Goal: Task Accomplishment & Management: Manage account settings

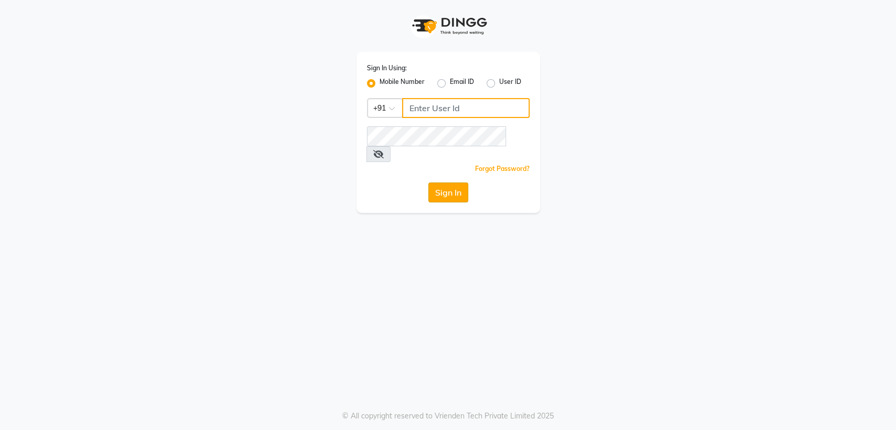
type input "7045840105"
click at [461, 183] on button "Sign In" at bounding box center [448, 193] width 40 height 20
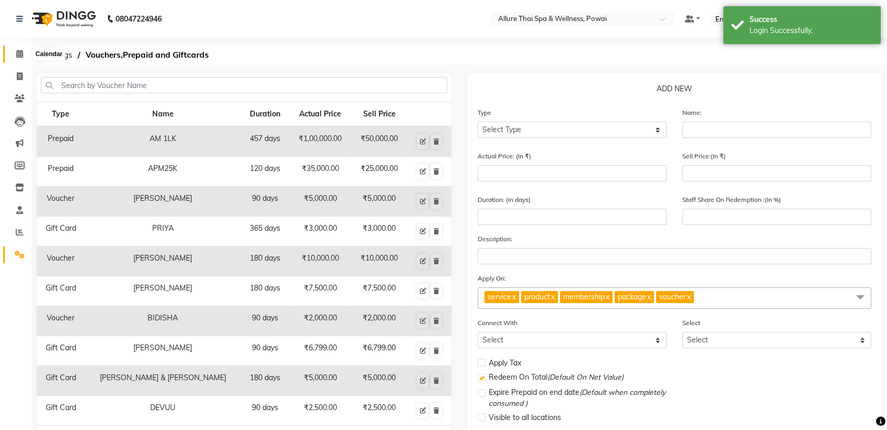
click at [21, 53] on icon at bounding box center [19, 54] width 7 height 8
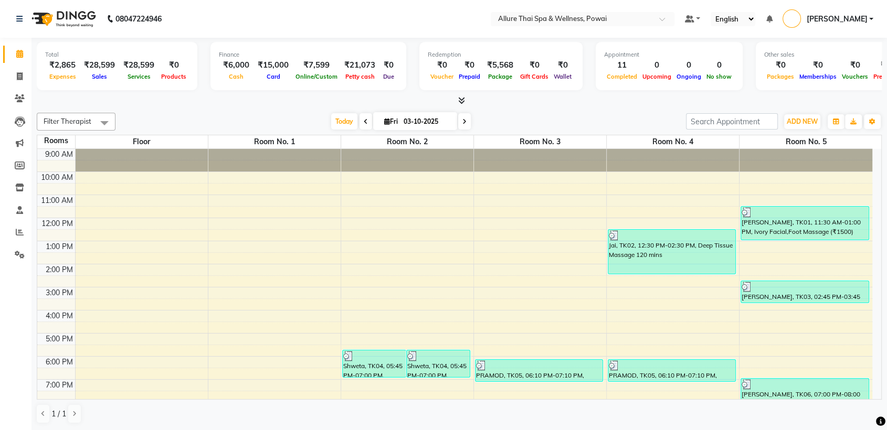
scroll to position [93, 0]
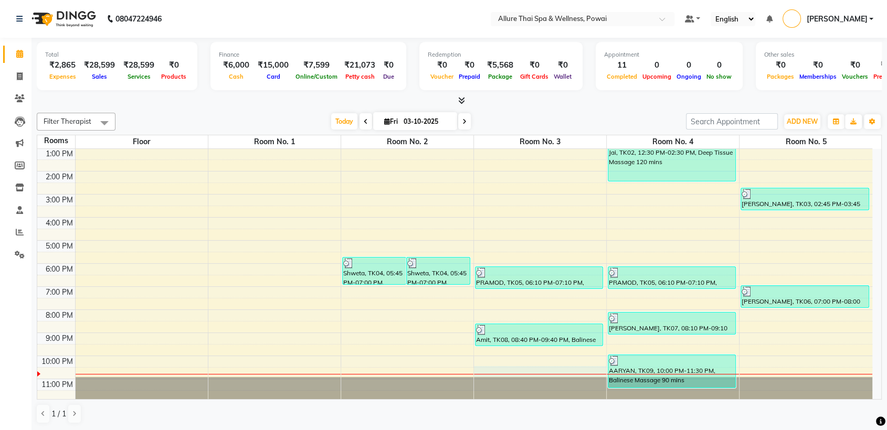
click at [512, 370] on div "9:00 AM 10:00 AM 11:00 AM 12:00 PM 1:00 PM 2:00 PM 3:00 PM 4:00 PM 5:00 PM 6:00…" at bounding box center [454, 229] width 835 height 346
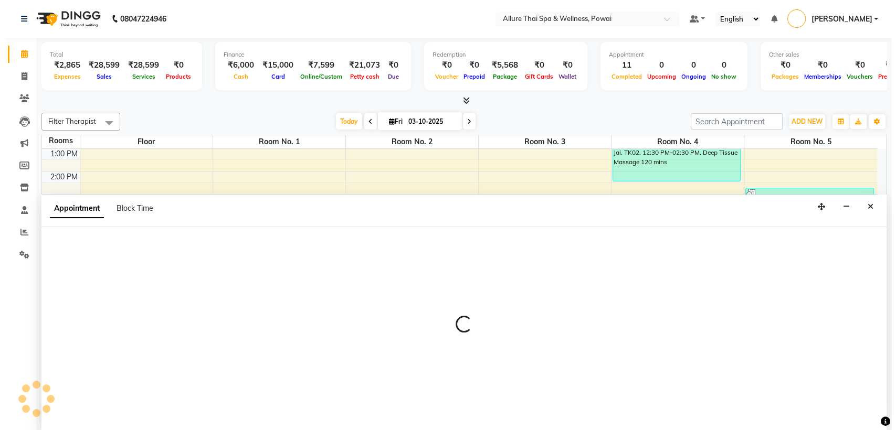
scroll to position [1, 0]
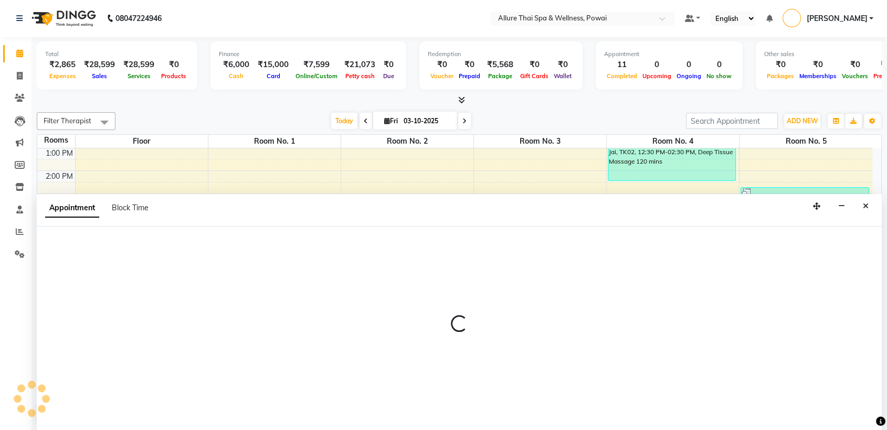
select select "tentative"
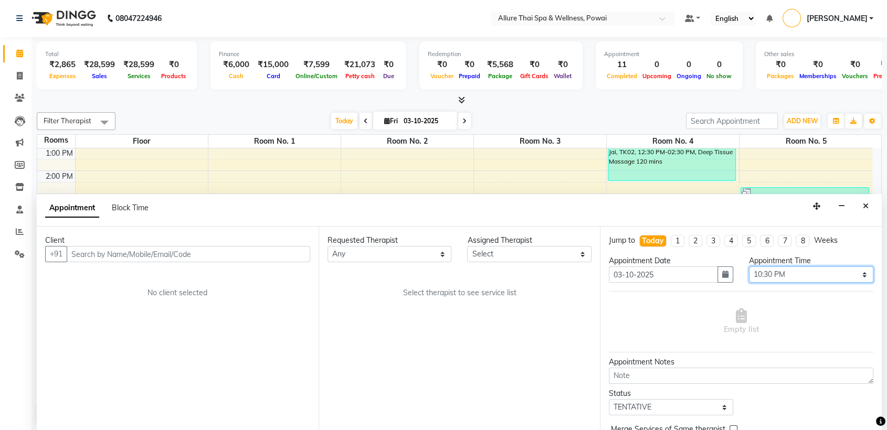
click at [750, 276] on select "Select 10:00 AM 10:05 AM 10:10 AM 10:15 AM 10:20 AM 10:25 AM 10:30 AM 10:35 AM …" at bounding box center [811, 275] width 124 height 16
select select "1370"
click at [749, 267] on select "Select 10:00 AM 10:05 AM 10:10 AM 10:15 AM 10:20 AM 10:25 AM 10:30 AM 10:35 AM …" at bounding box center [811, 275] width 124 height 16
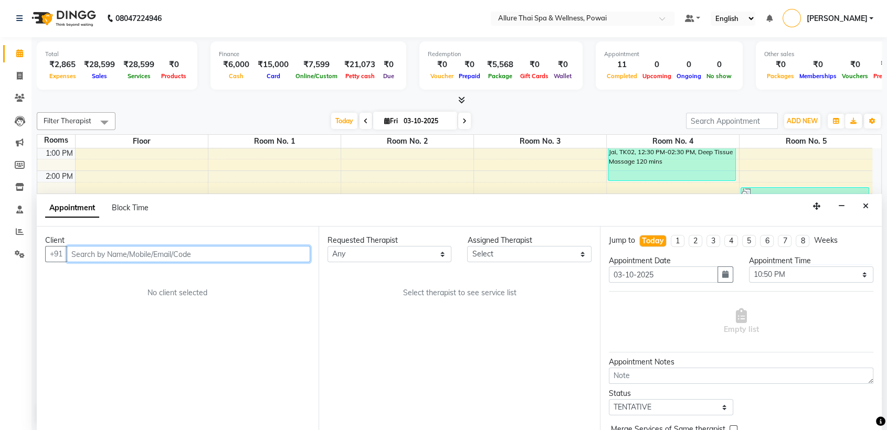
click at [219, 256] on input "text" at bounding box center [189, 254] width 244 height 16
paste input "7760600666"
type input "7760600666"
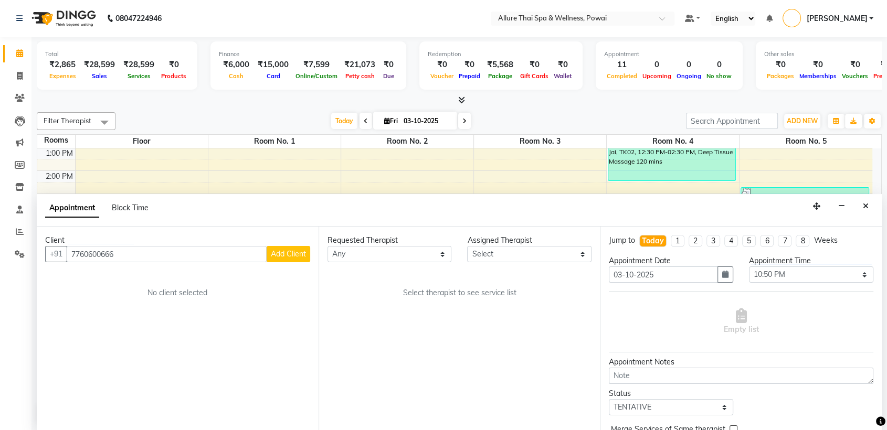
click at [288, 258] on button "Add Client" at bounding box center [289, 254] width 44 height 16
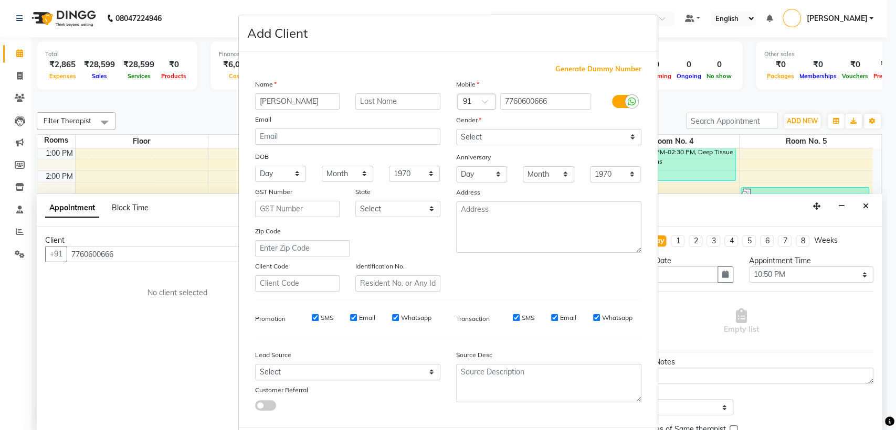
type input "[PERSON_NAME]"
click at [521, 136] on select "Select [DEMOGRAPHIC_DATA] [DEMOGRAPHIC_DATA] Other Prefer Not To Say" at bounding box center [548, 137] width 185 height 16
select select "[DEMOGRAPHIC_DATA]"
click at [456, 129] on select "Select [DEMOGRAPHIC_DATA] [DEMOGRAPHIC_DATA] Other Prefer Not To Say" at bounding box center [548, 137] width 185 height 16
click at [324, 368] on select "Select Walk-in Referral Friend Advertisement Facebook JustDial Google Other Web…" at bounding box center [347, 372] width 185 height 16
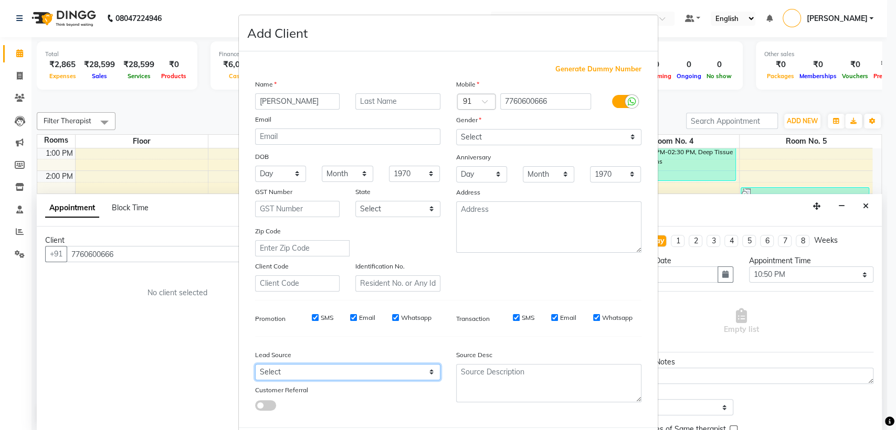
select select "47200"
click at [255, 364] on select "Select Walk-in Referral Friend Advertisement Facebook JustDial Google Other Web…" at bounding box center [347, 372] width 185 height 16
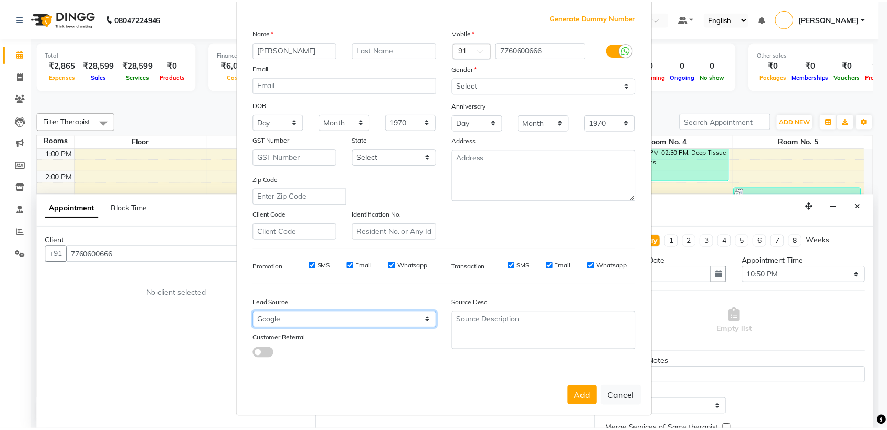
scroll to position [51, 0]
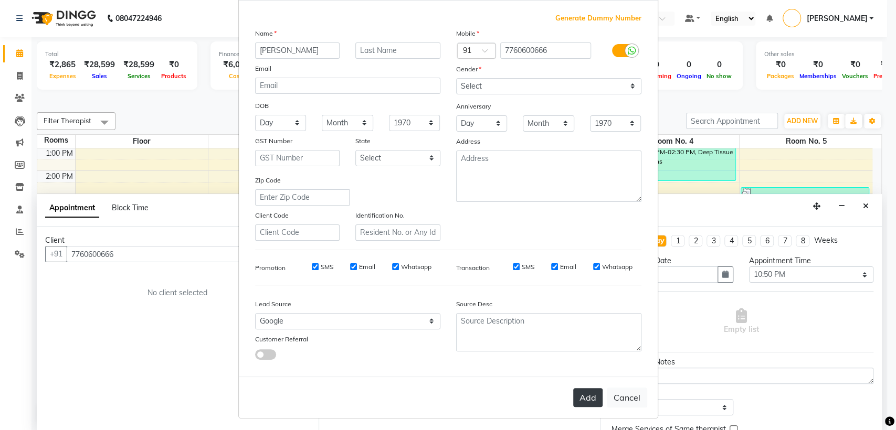
click at [585, 392] on button "Add" at bounding box center [587, 397] width 29 height 19
select select
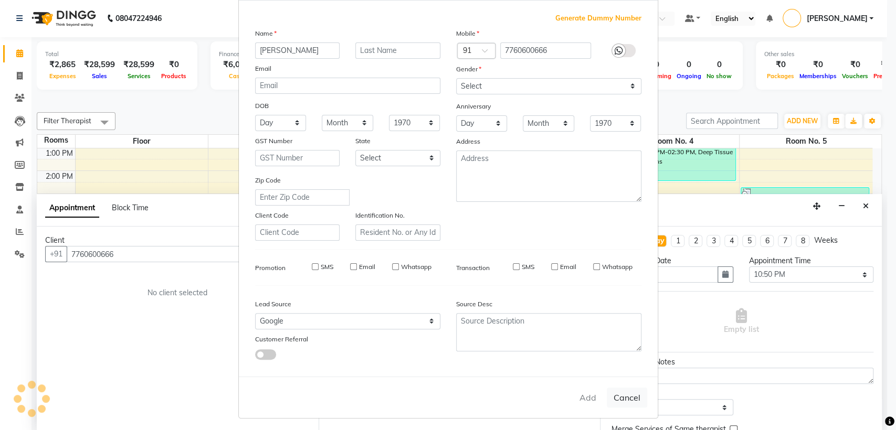
select select
checkbox input "false"
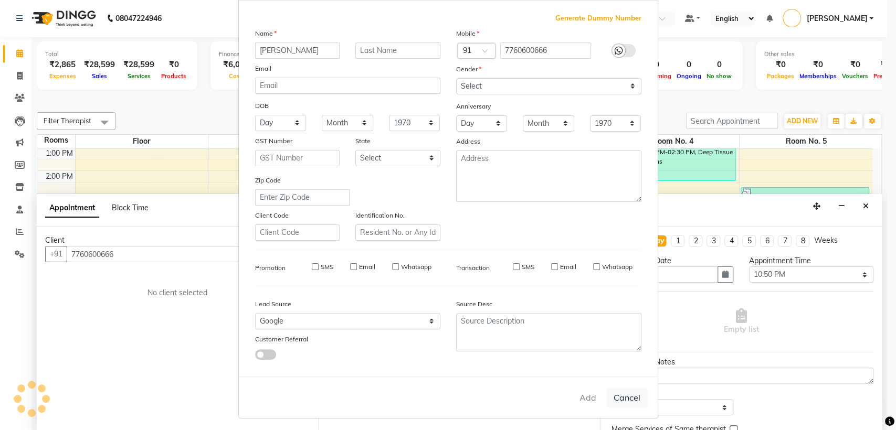
checkbox input "false"
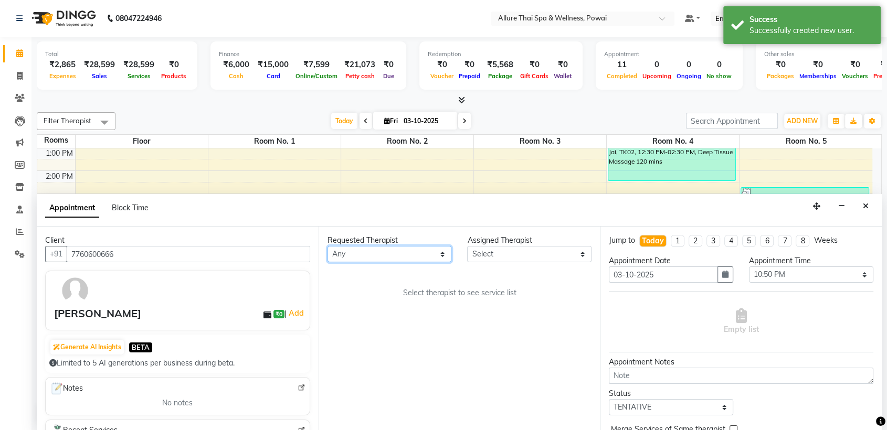
click at [362, 246] on select "Any AKOK Allure Thai Appointment [PERSON_NAME] CHEM [PERSON_NAME] DUATI HRIATI …" at bounding box center [390, 254] width 124 height 16
select select "69331"
click at [328, 246] on select "Any AKOK Allure Thai Appointment [PERSON_NAME] CHEM [PERSON_NAME] DUATI HRIATI …" at bounding box center [390, 254] width 124 height 16
select select "69331"
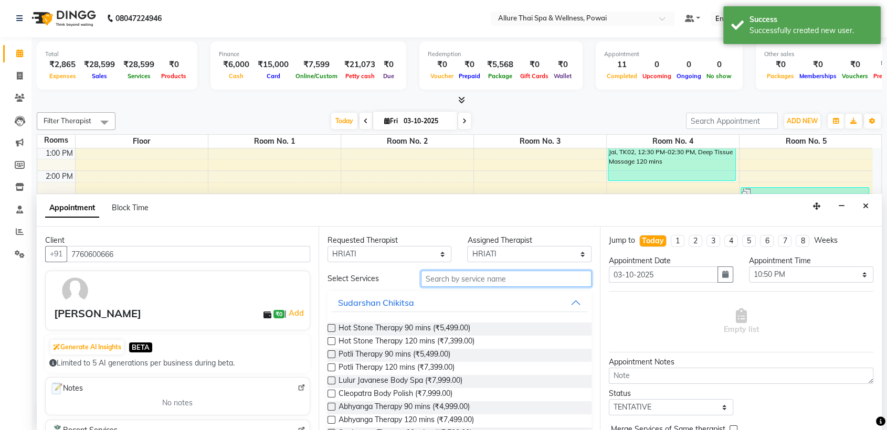
click at [466, 275] on input "text" at bounding box center [506, 279] width 171 height 16
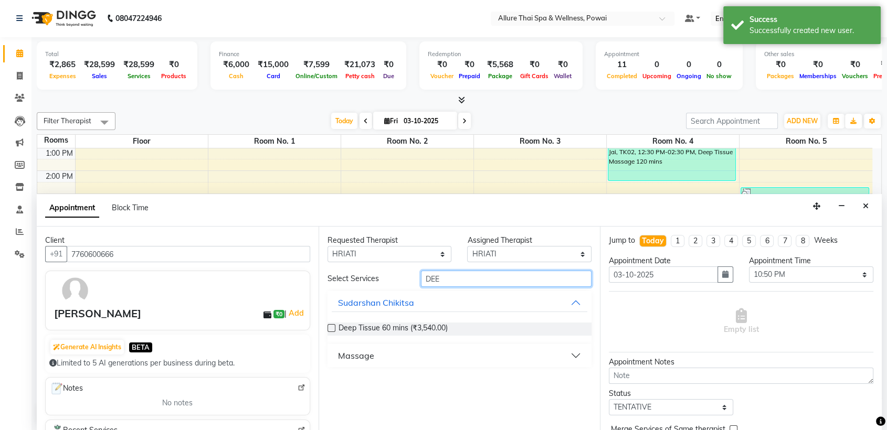
type input "DEE"
click at [383, 356] on button "Massage" at bounding box center [460, 355] width 256 height 19
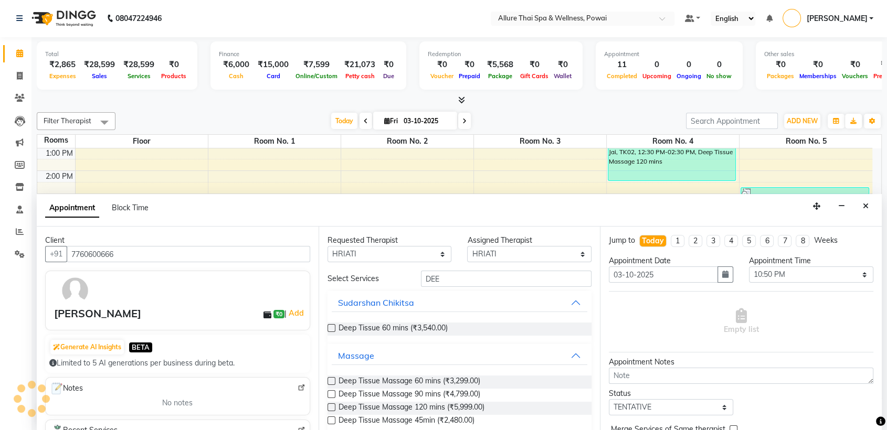
click at [333, 383] on label at bounding box center [332, 381] width 8 height 8
click at [333, 383] on input "checkbox" at bounding box center [331, 382] width 7 height 7
checkbox input "true"
select select "4277"
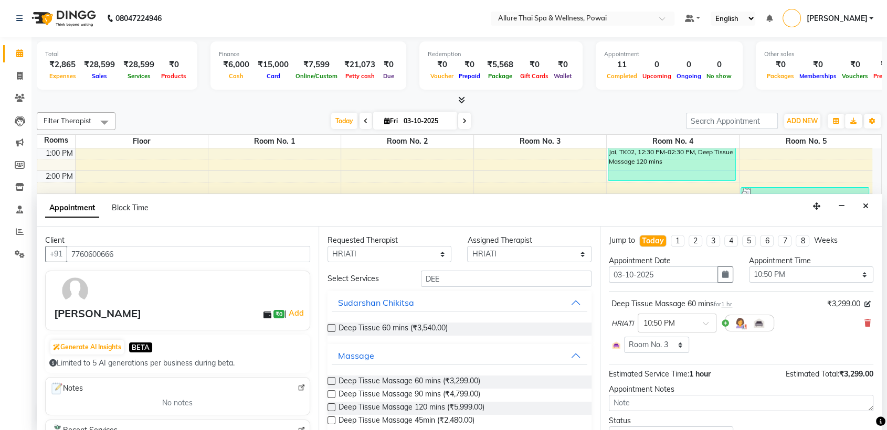
checkbox input "false"
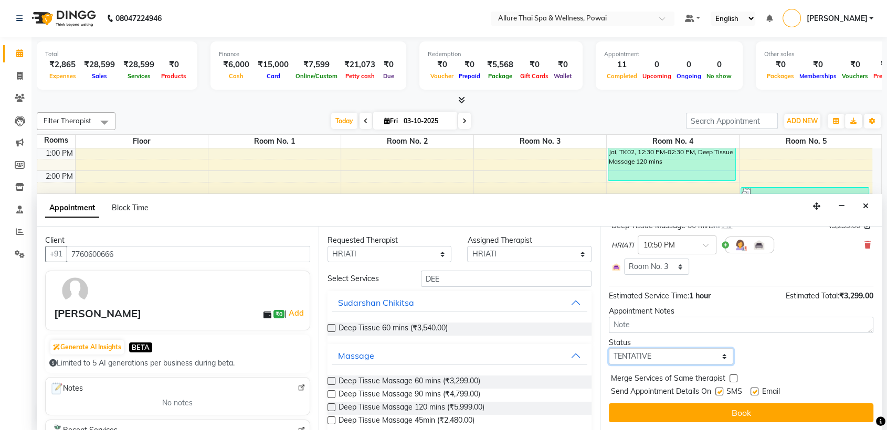
click at [663, 353] on select "Select TENTATIVE CONFIRM CHECK-IN UPCOMING" at bounding box center [671, 357] width 124 height 16
select select "confirm booking"
click at [609, 349] on select "Select TENTATIVE CONFIRM CHECK-IN UPCOMING" at bounding box center [671, 357] width 124 height 16
click at [721, 392] on label at bounding box center [719, 392] width 8 height 8
click at [721, 392] on input "checkbox" at bounding box center [718, 392] width 7 height 7
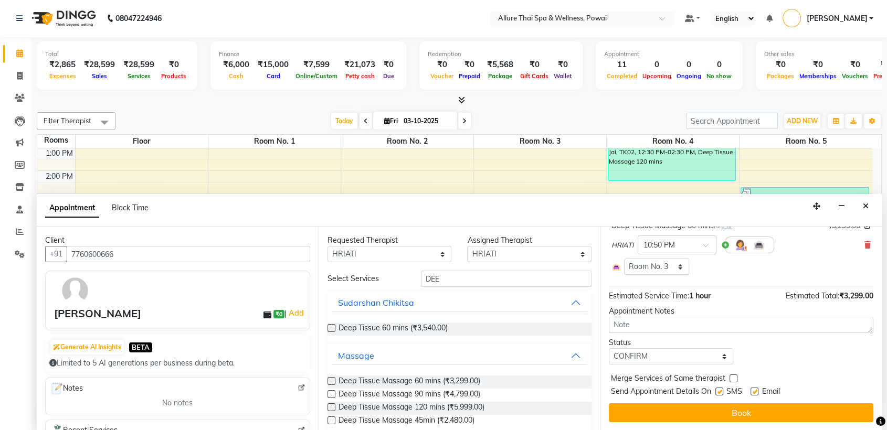
checkbox input "false"
click at [753, 393] on label at bounding box center [755, 392] width 8 height 8
click at [753, 393] on input "checkbox" at bounding box center [754, 392] width 7 height 7
checkbox input "false"
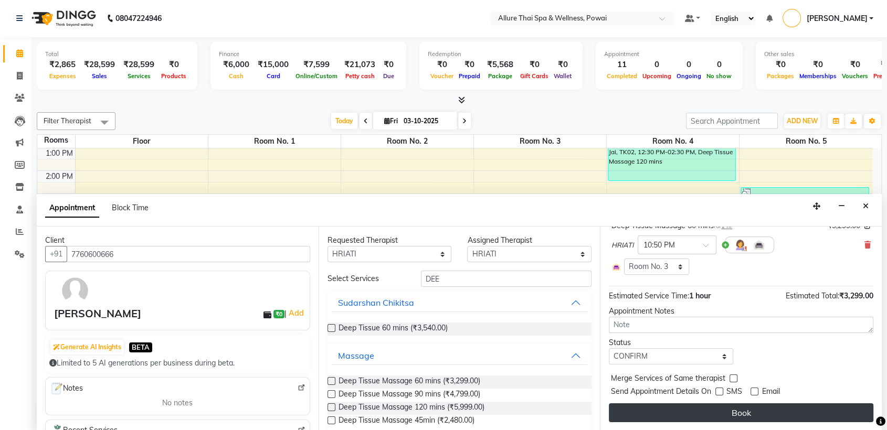
click at [736, 417] on button "Book" at bounding box center [741, 413] width 265 height 19
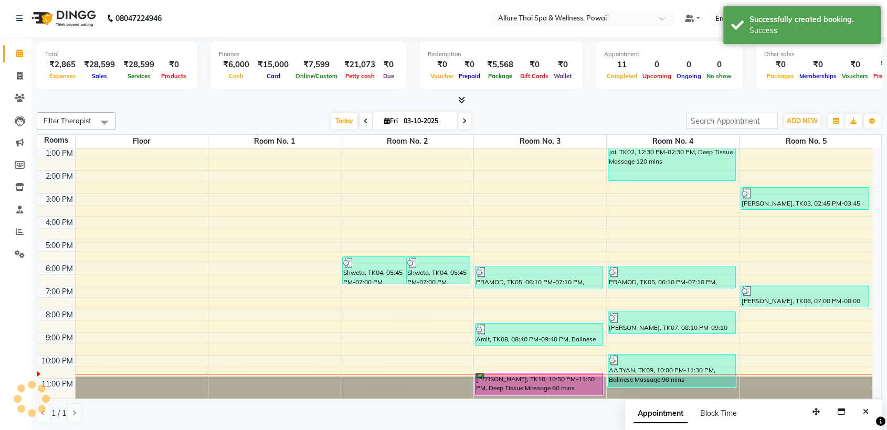
scroll to position [0, 0]
click at [572, 383] on div "[PERSON_NAME], TK10, 10:50 PM-11:50 PM, Deep Tissue Massage 60 mins" at bounding box center [539, 385] width 127 height 22
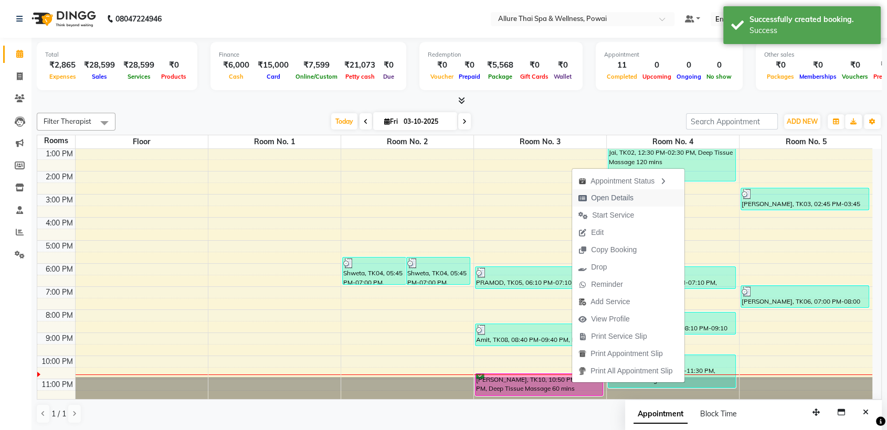
click at [600, 200] on span "Open Details" at bounding box center [612, 198] width 43 height 11
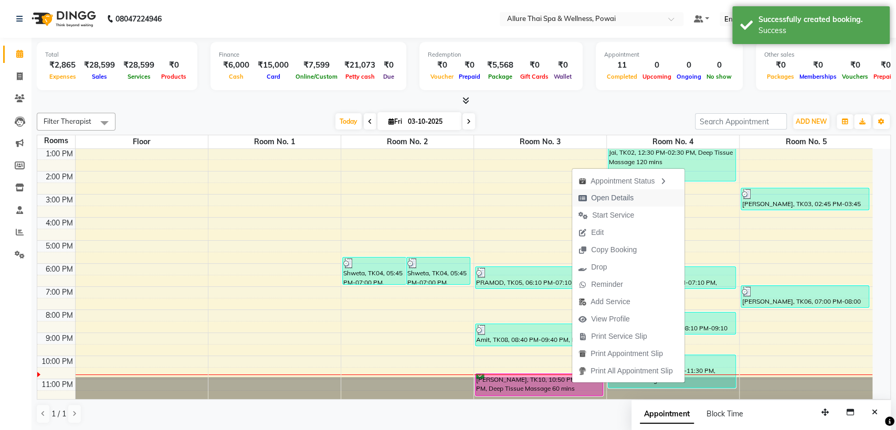
select select "6"
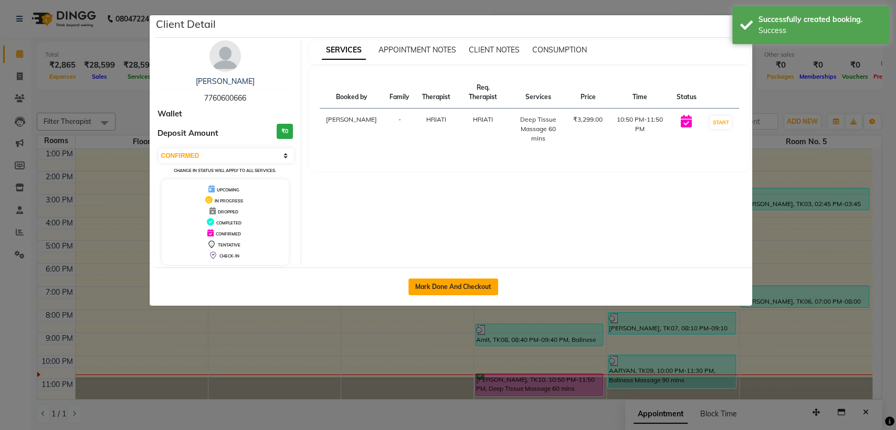
click at [442, 288] on button "Mark Done And Checkout" at bounding box center [453, 287] width 90 height 17
select select "6686"
select select "service"
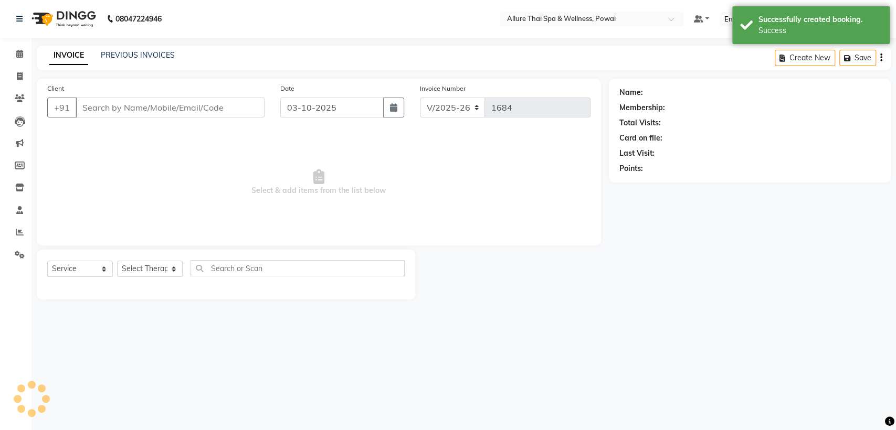
type input "7760600666"
select select "69331"
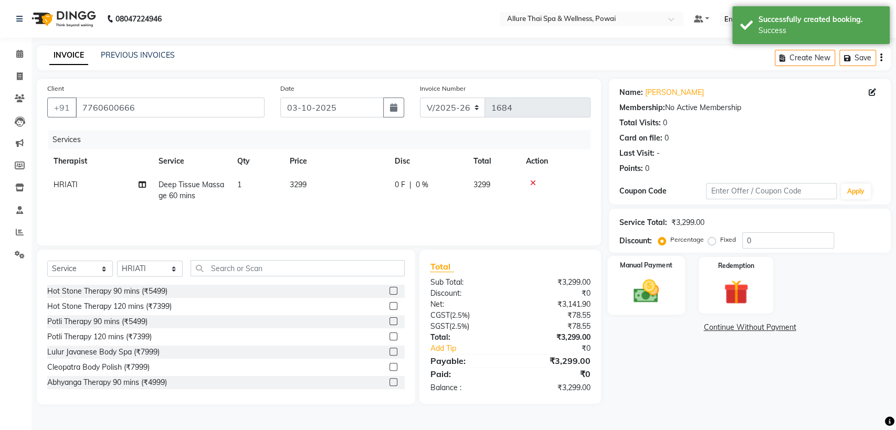
click at [668, 266] on label "Manual Payment" at bounding box center [646, 265] width 52 height 10
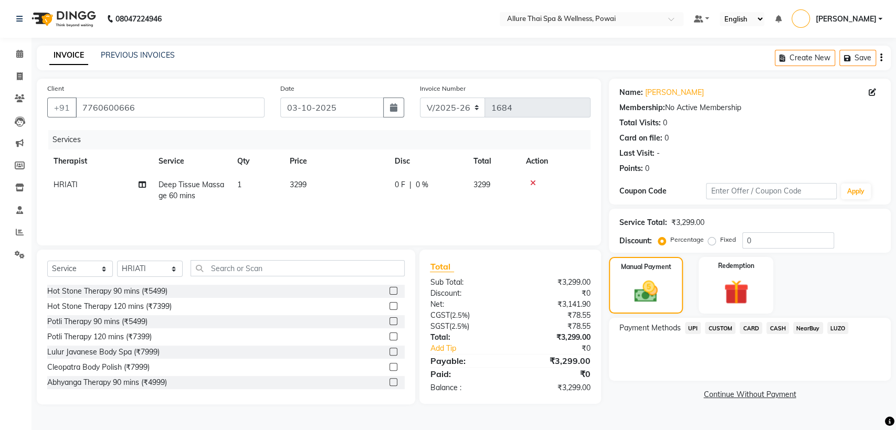
click at [694, 326] on span "UPI" at bounding box center [693, 328] width 16 height 12
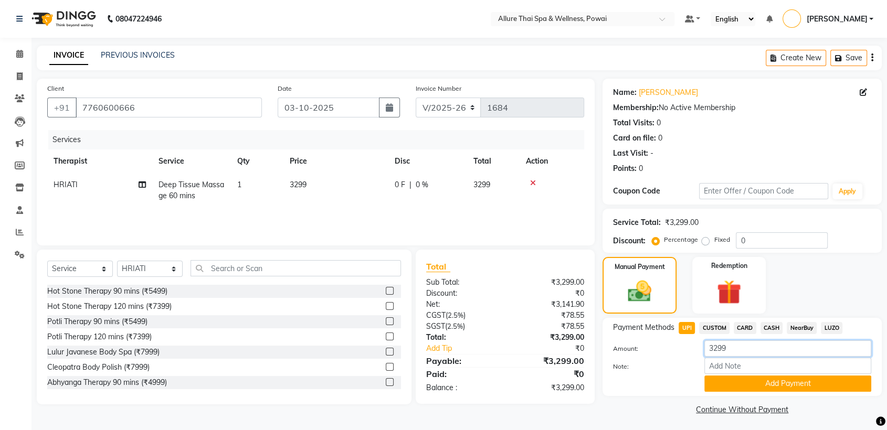
click at [725, 352] on input "3299" at bounding box center [787, 349] width 167 height 16
type input "3300"
click at [735, 385] on button "Add Payment" at bounding box center [787, 384] width 167 height 16
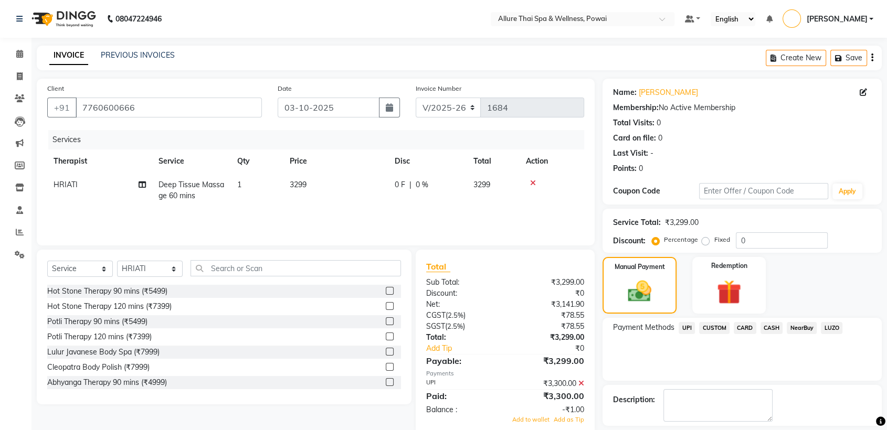
scroll to position [47, 0]
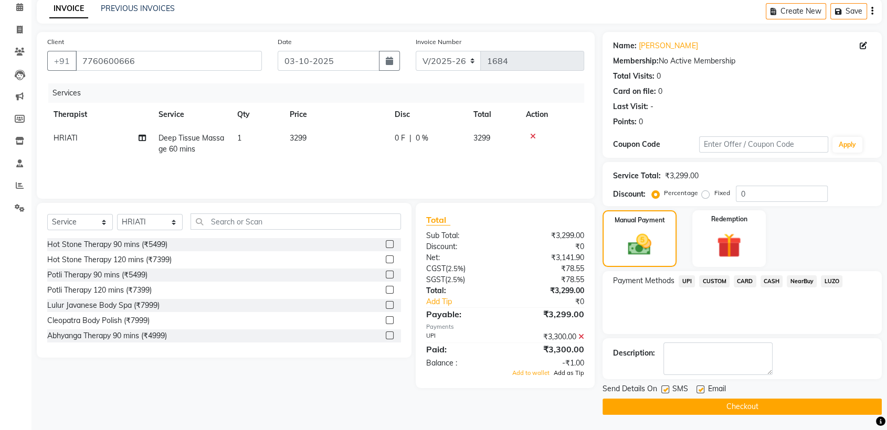
click at [580, 375] on span "Add as Tip" at bounding box center [569, 373] width 30 height 7
click at [666, 389] on label at bounding box center [665, 390] width 8 height 8
click at [666, 389] on input "checkbox" at bounding box center [664, 390] width 7 height 7
checkbox input "false"
click at [698, 389] on label at bounding box center [701, 390] width 8 height 8
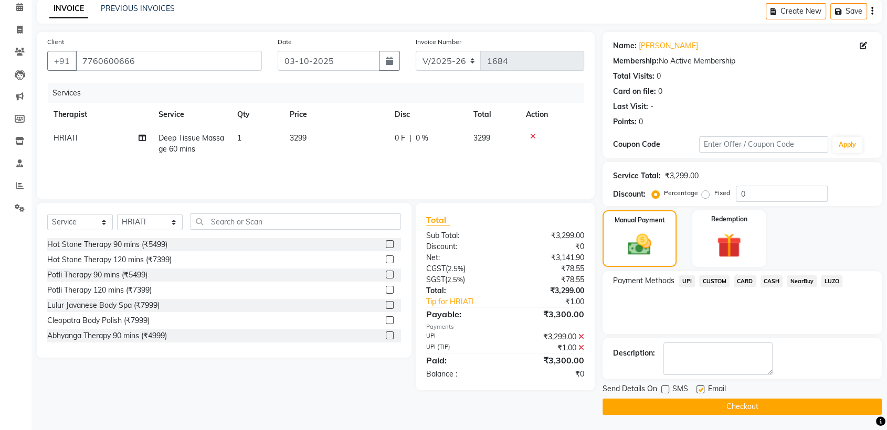
click at [698, 389] on input "checkbox" at bounding box center [700, 390] width 7 height 7
checkbox input "false"
click at [698, 399] on button "Checkout" at bounding box center [742, 407] width 279 height 16
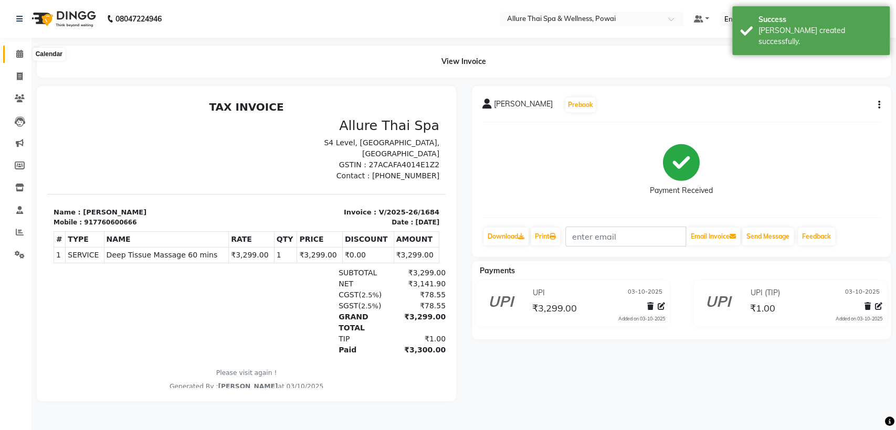
click at [17, 56] on icon at bounding box center [19, 54] width 7 height 8
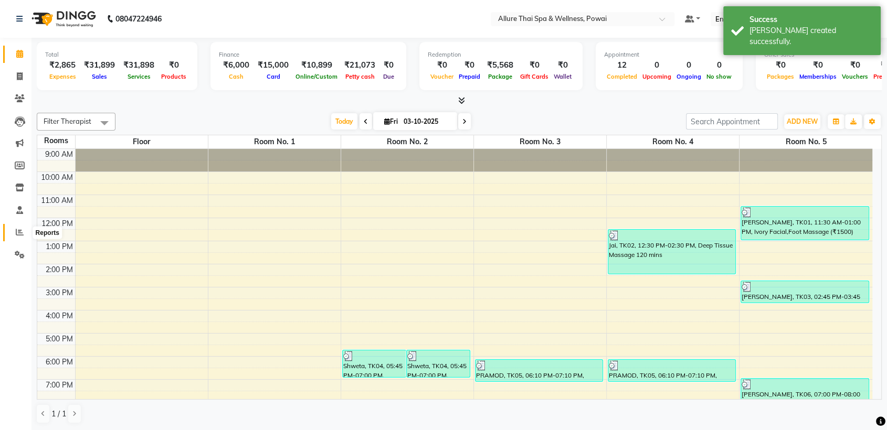
click at [21, 236] on icon at bounding box center [20, 232] width 8 height 8
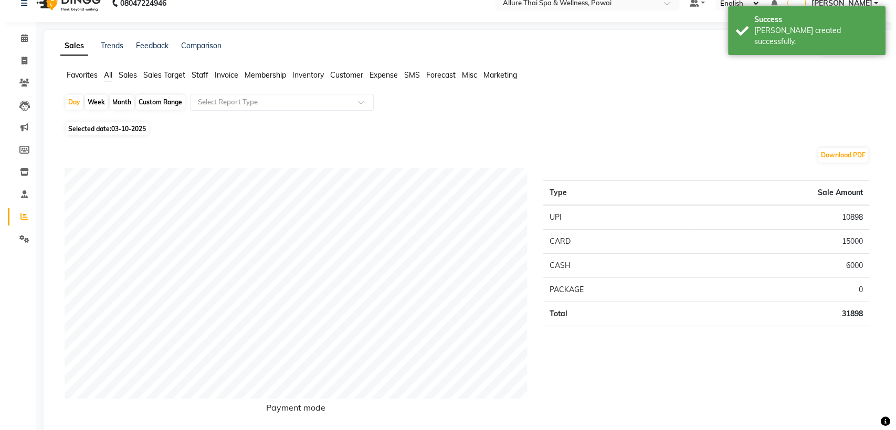
scroll to position [30, 0]
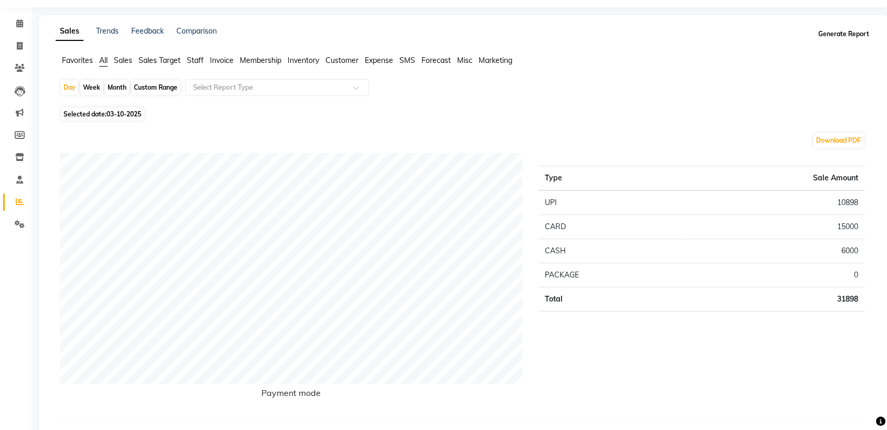
click at [833, 30] on button "Generate Report" at bounding box center [844, 34] width 56 height 15
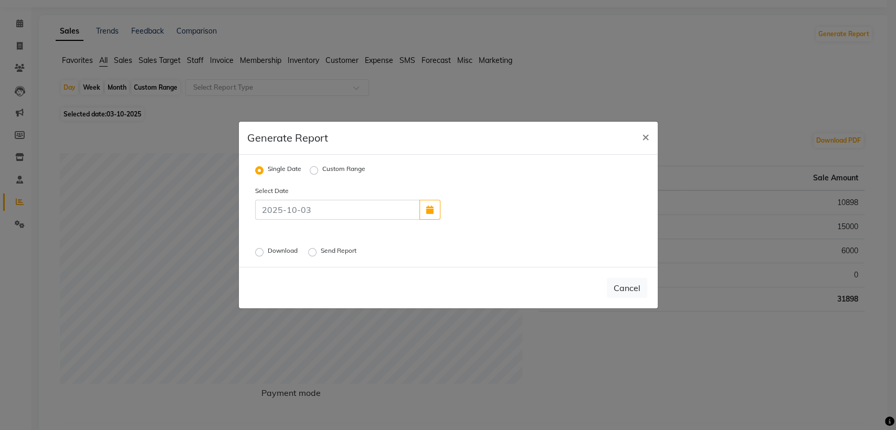
click at [268, 253] on label "Download" at bounding box center [284, 252] width 32 height 13
click at [261, 253] on input "Download" at bounding box center [260, 252] width 7 height 7
radio input "true"
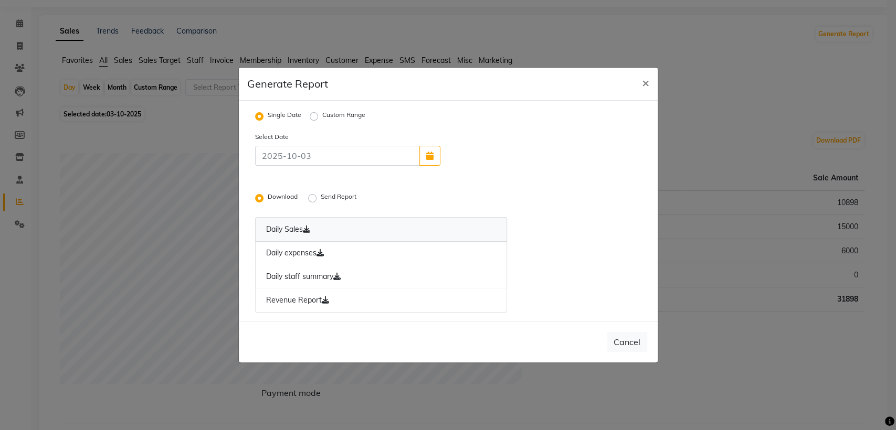
click at [284, 236] on link "Daily Sales" at bounding box center [381, 229] width 252 height 25
